Goal: Task Accomplishment & Management: Manage account settings

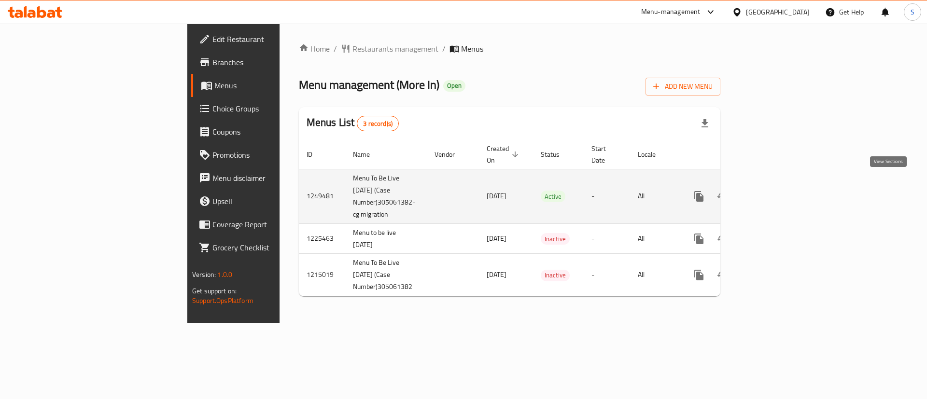
click at [775, 191] on icon "enhanced table" at bounding box center [769, 197] width 12 height 12
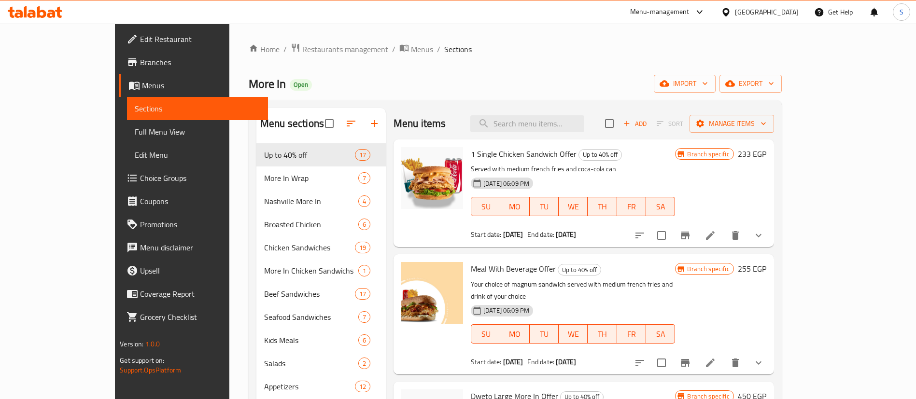
drag, startPoint x: 546, startPoint y: 232, endPoint x: 585, endPoint y: 237, distance: 39.4
click at [585, 237] on div "Start date: 13-08-2025 End date: 13-08-2026" at bounding box center [573, 235] width 204 height 10
click at [546, 138] on div "Menu items Add Sort Manage items" at bounding box center [584, 123] width 381 height 31
click at [545, 130] on input "search" at bounding box center [528, 123] width 114 height 17
paste input "Quattro More In Seafood Offer"
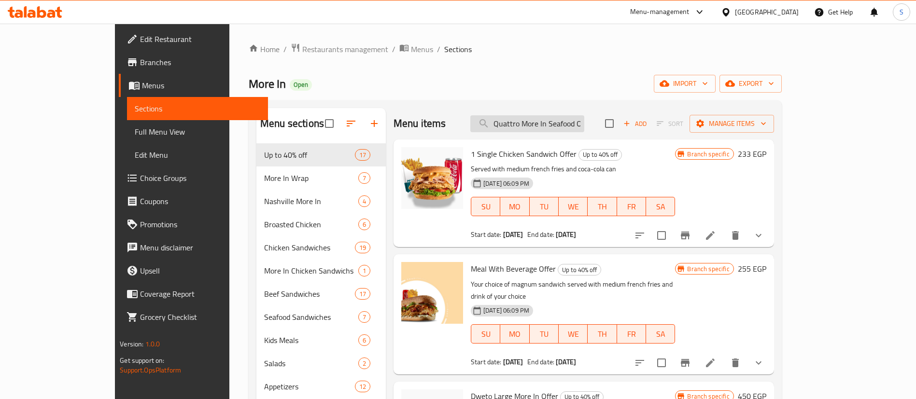
scroll to position [0, 12]
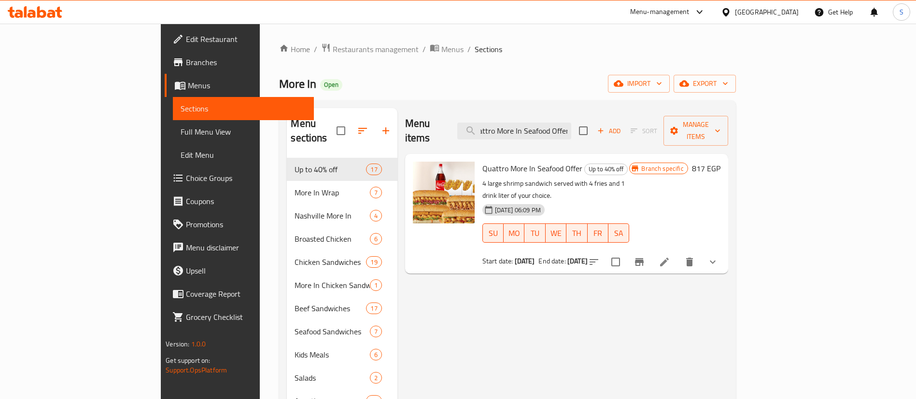
type input "Quattro More In Seafood Offer"
drag, startPoint x: 544, startPoint y: 236, endPoint x: 585, endPoint y: 235, distance: 40.1
click at [585, 257] on div "Start date: 13-08-2025 End date: 13-08-2026" at bounding box center [556, 262] width 147 height 10
click at [333, 48] on span "Restaurants management" at bounding box center [376, 49] width 86 height 12
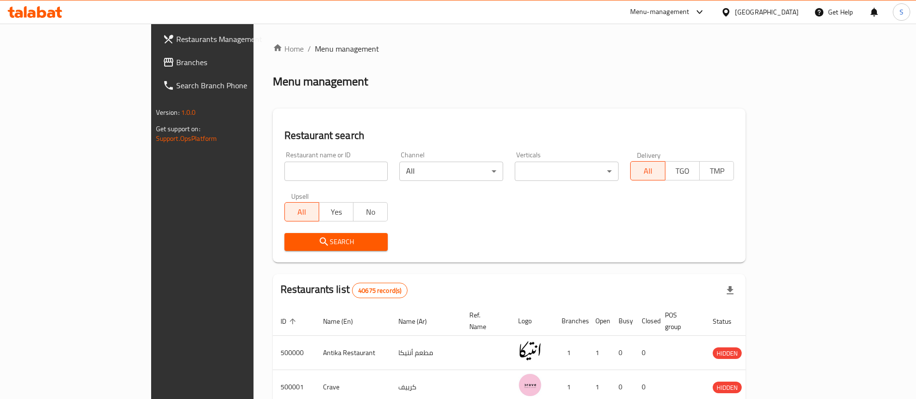
click at [176, 60] on span "Branches" at bounding box center [236, 63] width 120 height 12
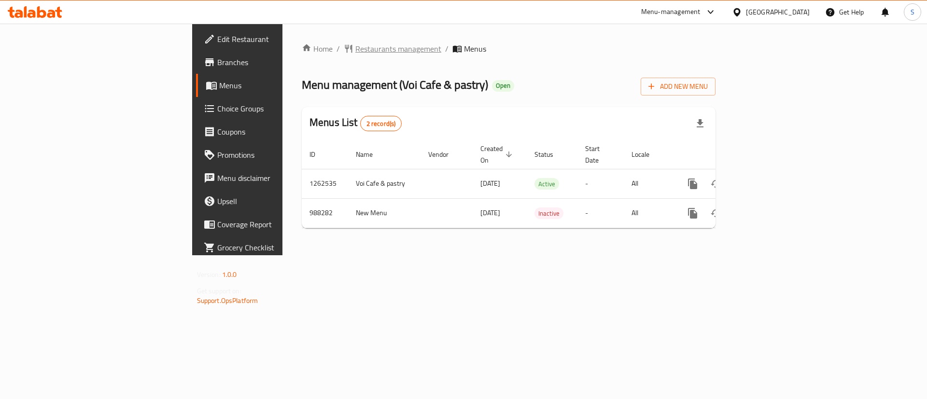
click at [356, 54] on span "Restaurants management" at bounding box center [399, 49] width 86 height 12
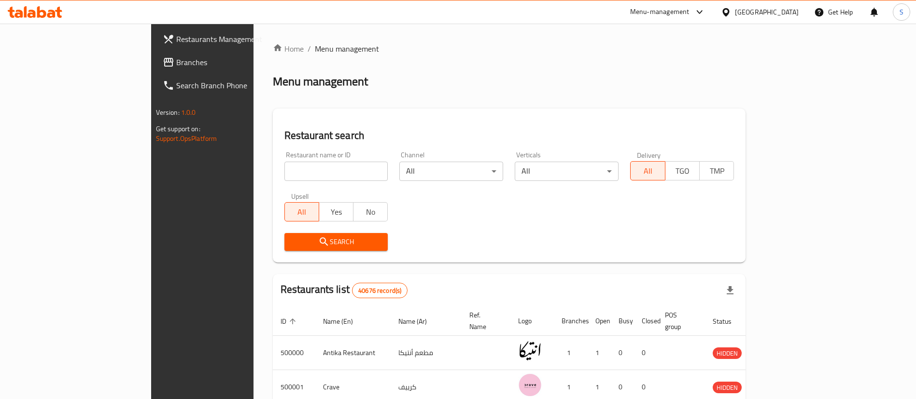
click at [155, 54] on link "Branches" at bounding box center [229, 62] width 149 height 23
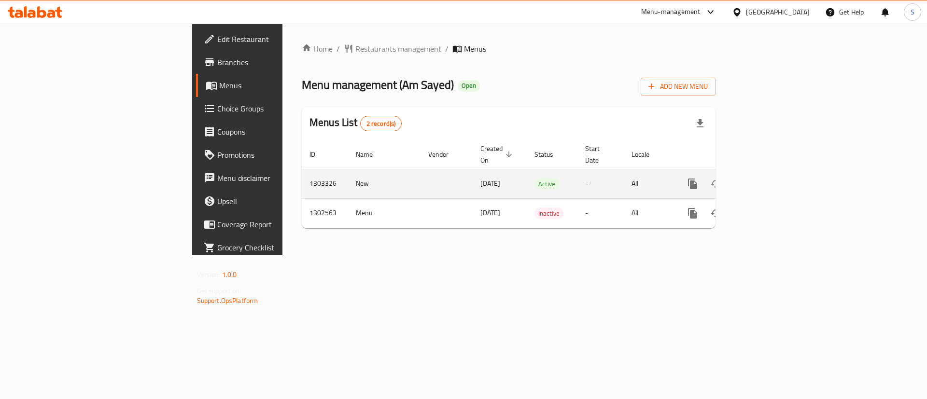
click at [767, 180] on icon "enhanced table" at bounding box center [762, 184] width 9 height 9
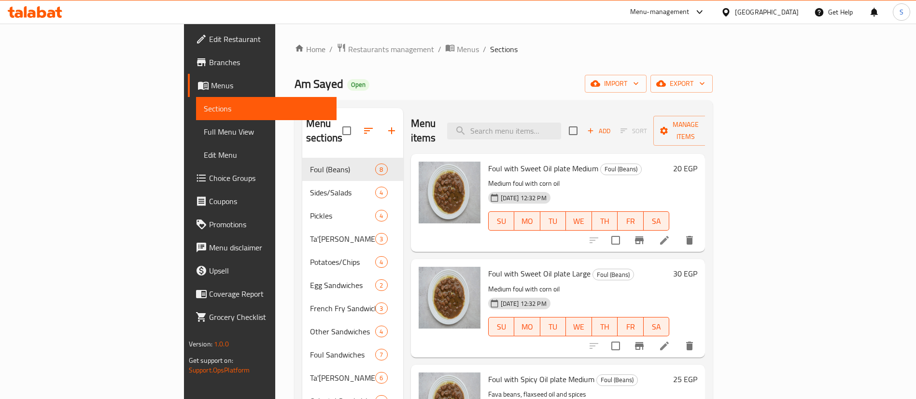
click at [542, 134] on div "Menu items Add Sort Manage items" at bounding box center [558, 131] width 295 height 46
click at [542, 130] on input "search" at bounding box center [504, 131] width 114 height 17
paste input "ساندوتش الطعميه"
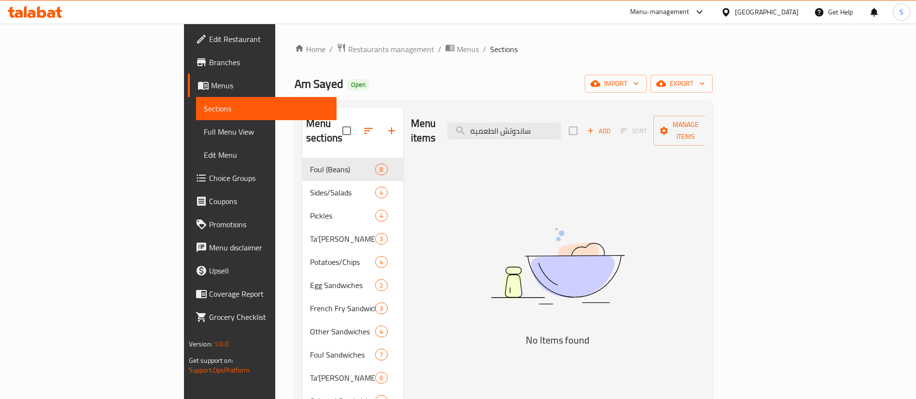
drag, startPoint x: 574, startPoint y: 127, endPoint x: 669, endPoint y: 114, distance: 95.0
click at [669, 114] on div "Menu items ساندوتش الطعميه Add Sort Manage items" at bounding box center [558, 131] width 295 height 46
drag, startPoint x: 541, startPoint y: 121, endPoint x: 533, endPoint y: 122, distance: 7.7
click at [533, 123] on input "طعميه" at bounding box center [504, 131] width 114 height 17
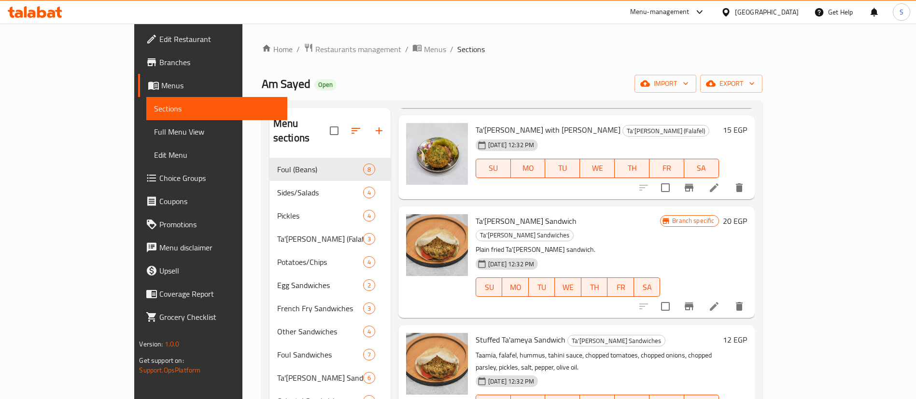
scroll to position [217, 0]
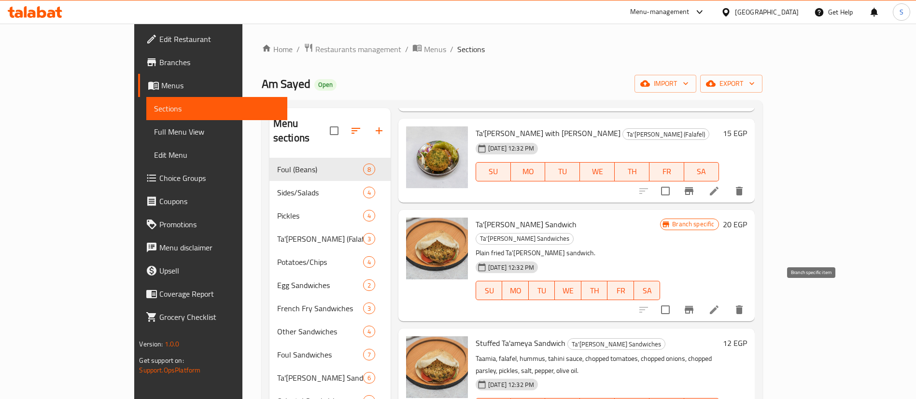
type input "طعمي"
click at [695, 304] on icon "Branch-specific-item" at bounding box center [690, 310] width 12 height 12
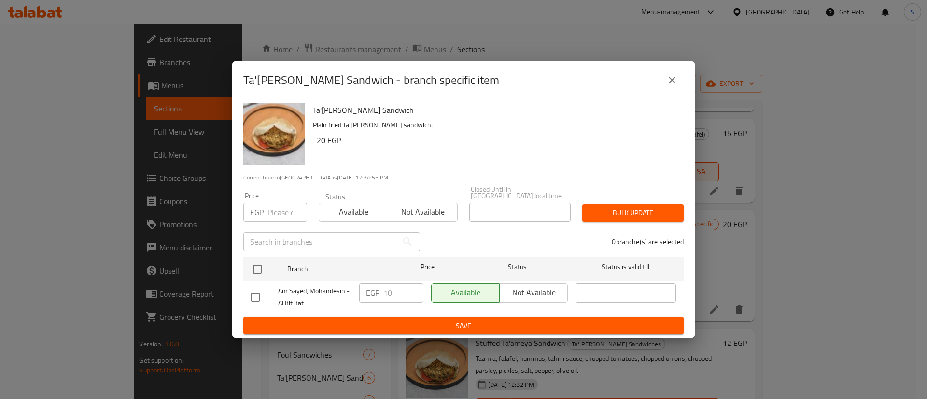
click at [668, 82] on icon "close" at bounding box center [673, 80] width 12 height 12
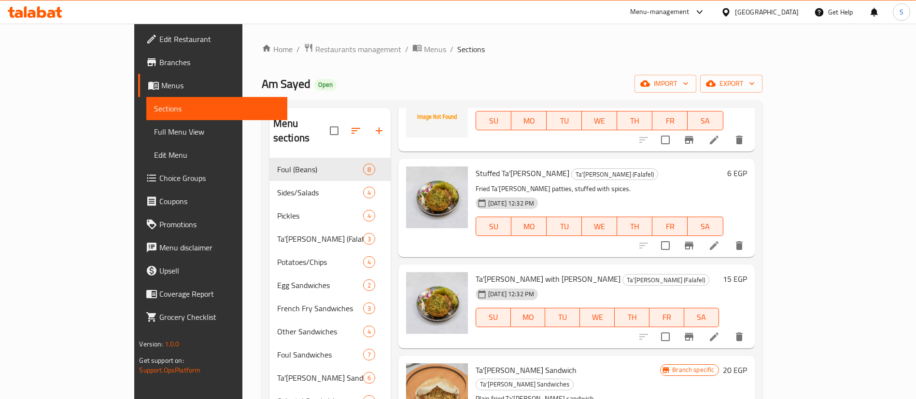
scroll to position [0, 0]
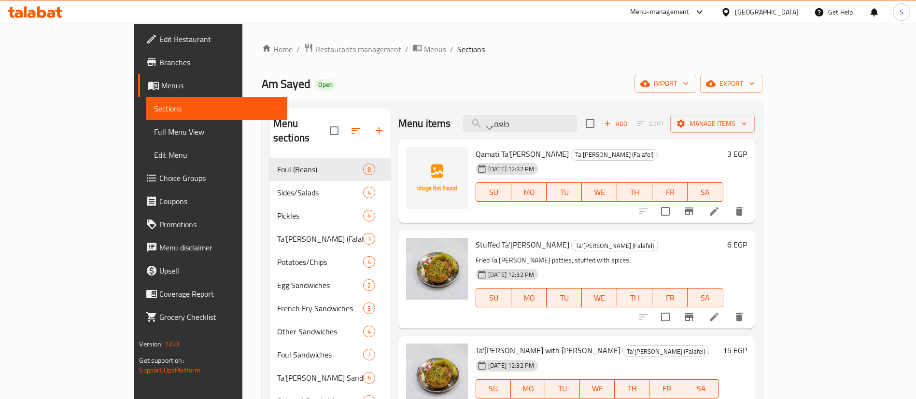
click at [537, 112] on div "Menu items طعمي Add Sort Manage items" at bounding box center [577, 123] width 356 height 31
click at [539, 120] on input "طعمي" at bounding box center [520, 123] width 114 height 17
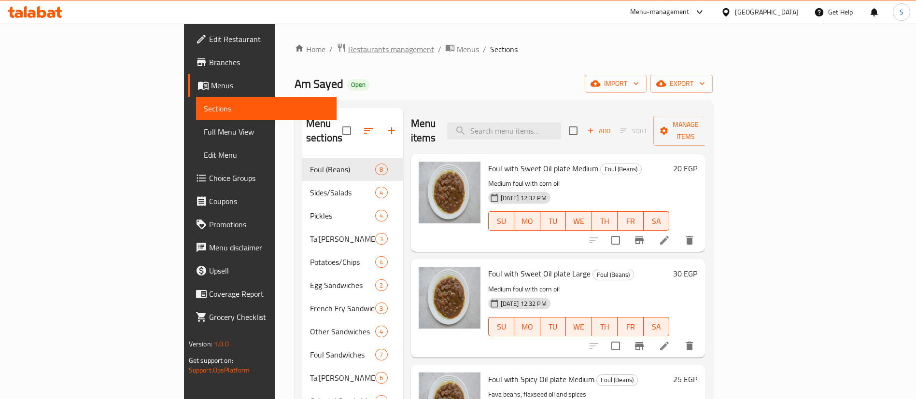
click at [348, 54] on span "Restaurants management" at bounding box center [391, 49] width 86 height 12
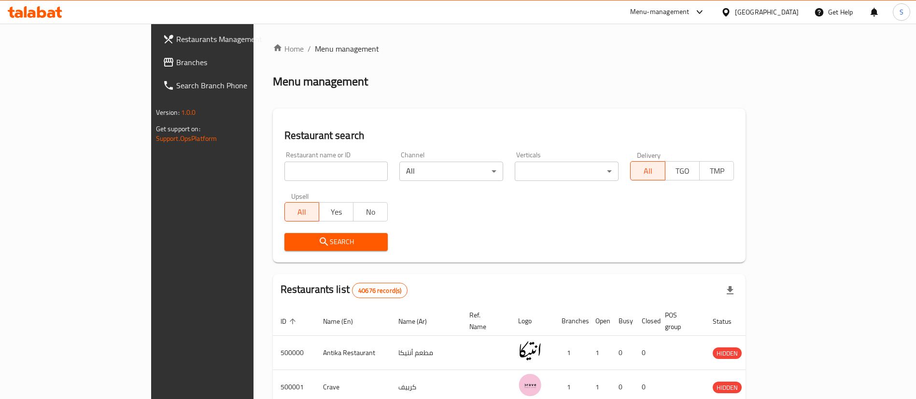
click at [155, 54] on link "Branches" at bounding box center [229, 62] width 149 height 23
